Goal: Task Accomplishment & Management: Manage account settings

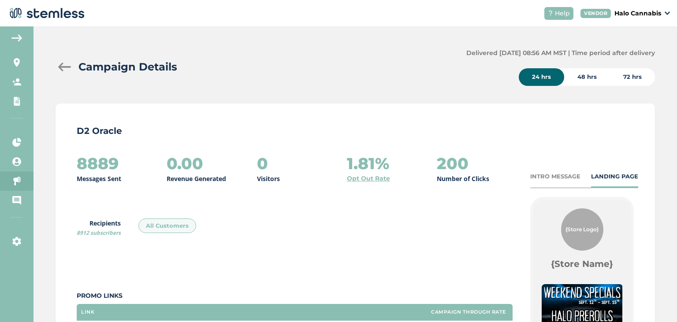
click at [63, 68] on div at bounding box center [64, 67] width 18 height 9
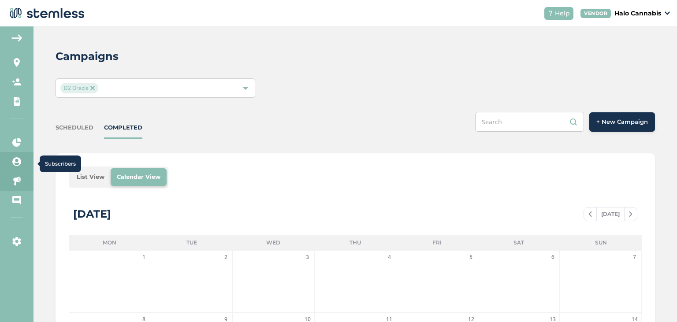
click at [18, 160] on icon at bounding box center [16, 161] width 9 height 9
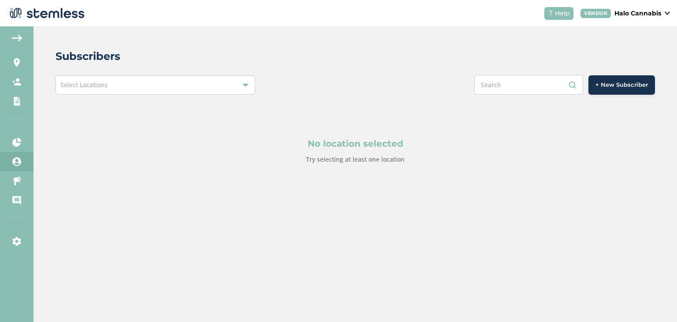
click at [170, 89] on div "Select Locations" at bounding box center [155, 84] width 200 height 19
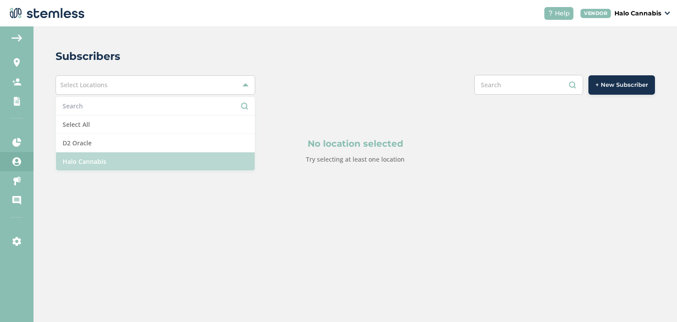
click at [155, 158] on li "Halo Cannabis" at bounding box center [155, 161] width 199 height 18
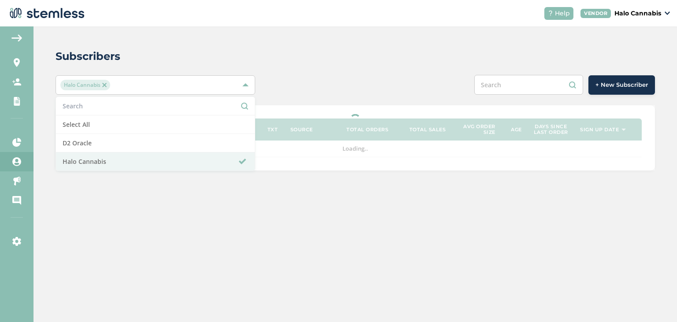
click at [336, 52] on div "Subscribers" at bounding box center [351, 56] width 592 height 16
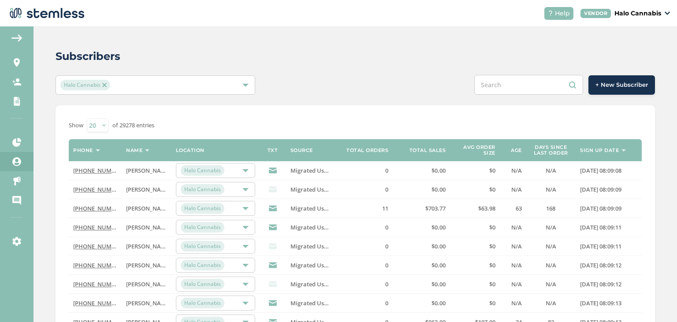
click at [201, 84] on div "Halo Cannabis" at bounding box center [150, 85] width 181 height 11
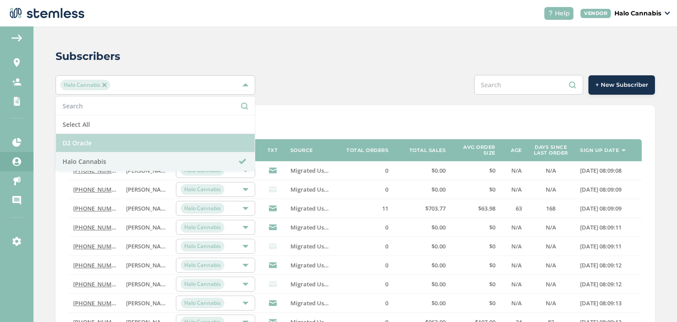
click at [114, 140] on li "D2 Oracle" at bounding box center [155, 143] width 199 height 18
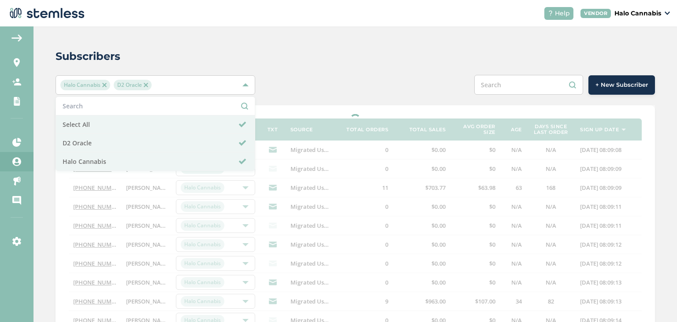
click at [105, 86] on img at bounding box center [104, 85] width 4 height 4
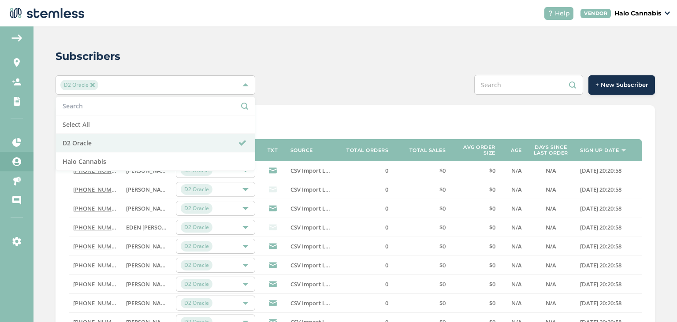
click at [266, 62] on div "Subscribers" at bounding box center [351, 56] width 592 height 16
